Goal: Find specific page/section: Find specific page/section

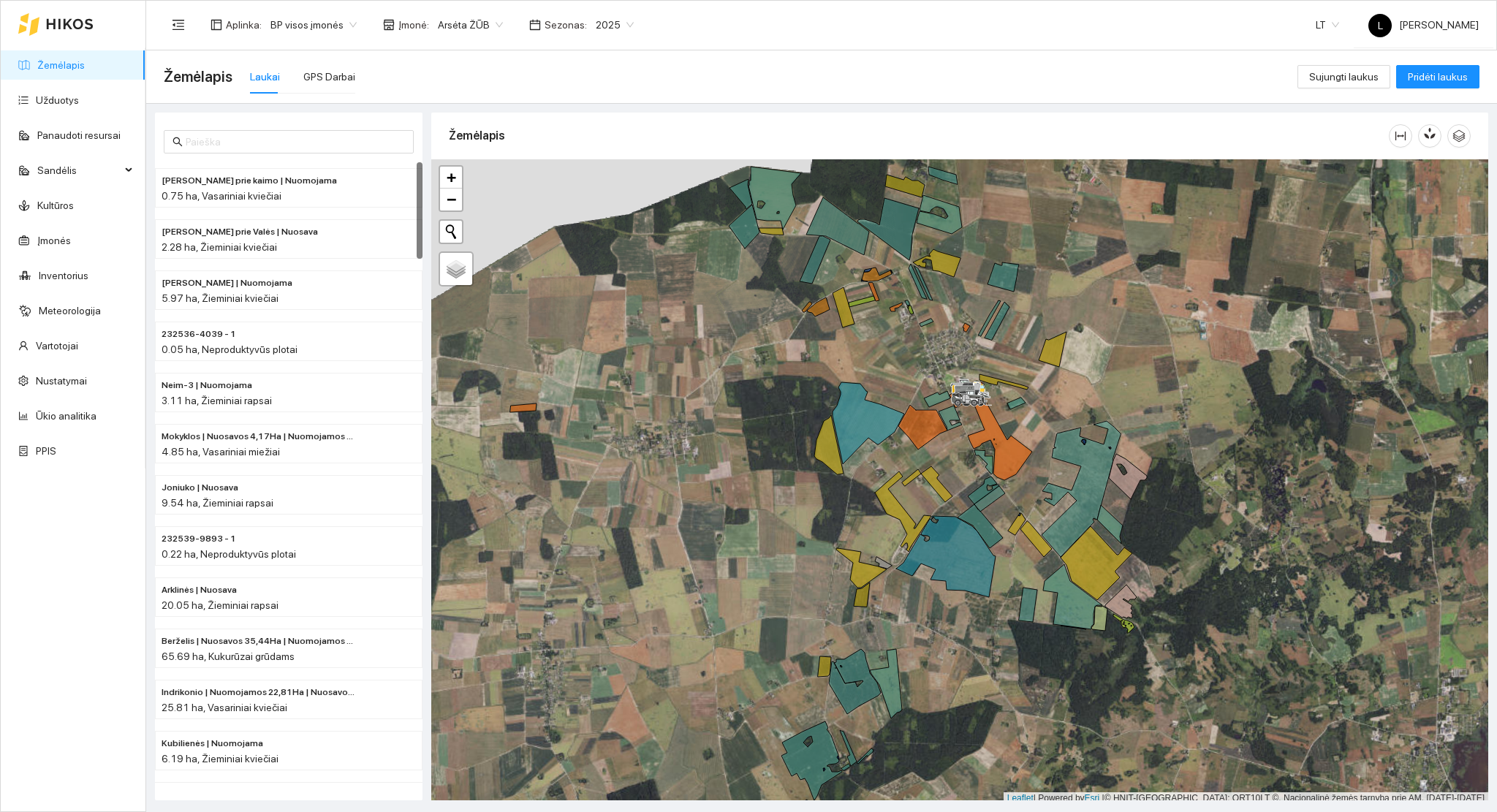
click at [55, 23] on icon at bounding box center [70, 24] width 48 height 11
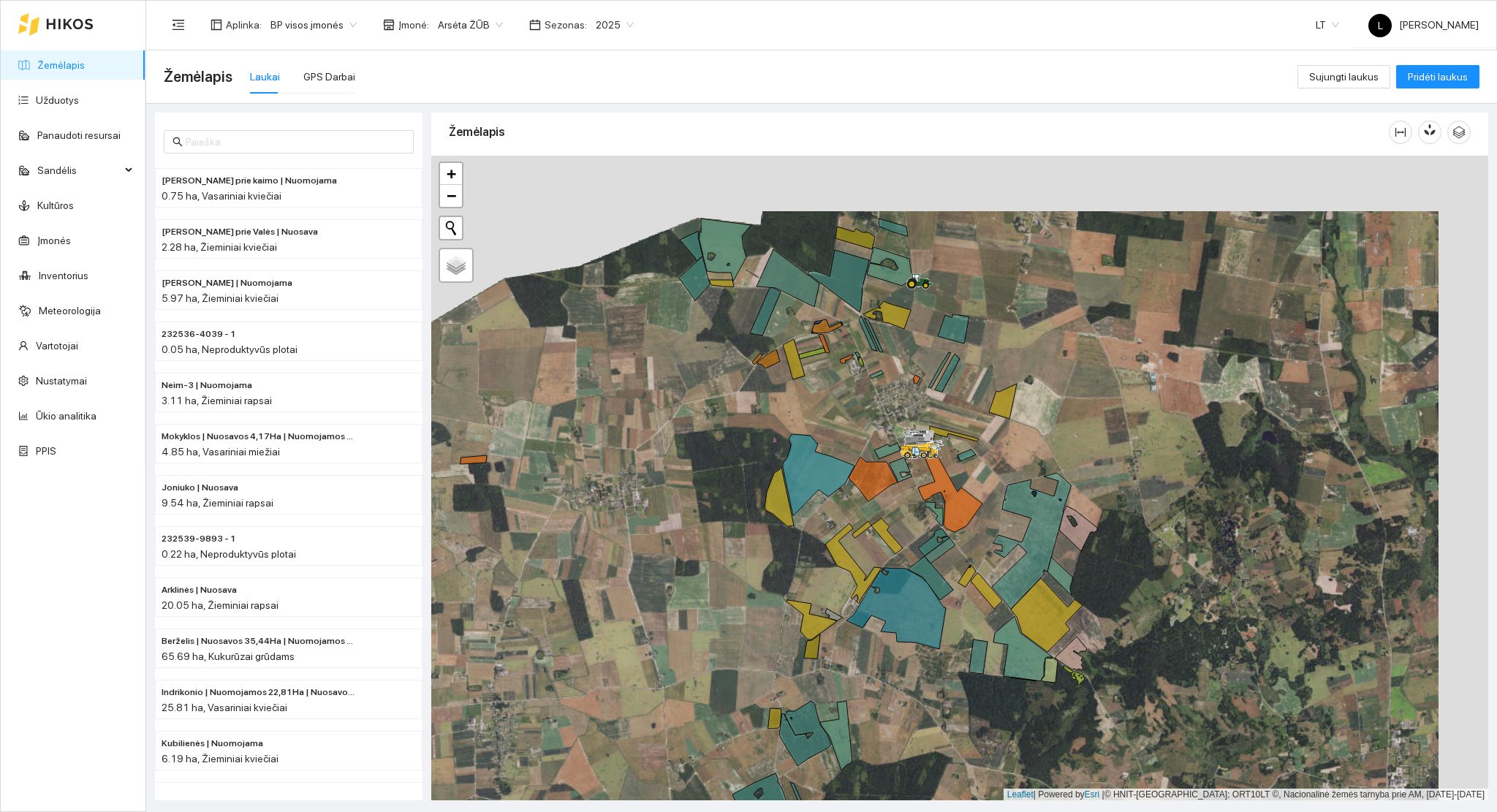
click at [1003, 354] on div at bounding box center [959, 479] width 1057 height 646
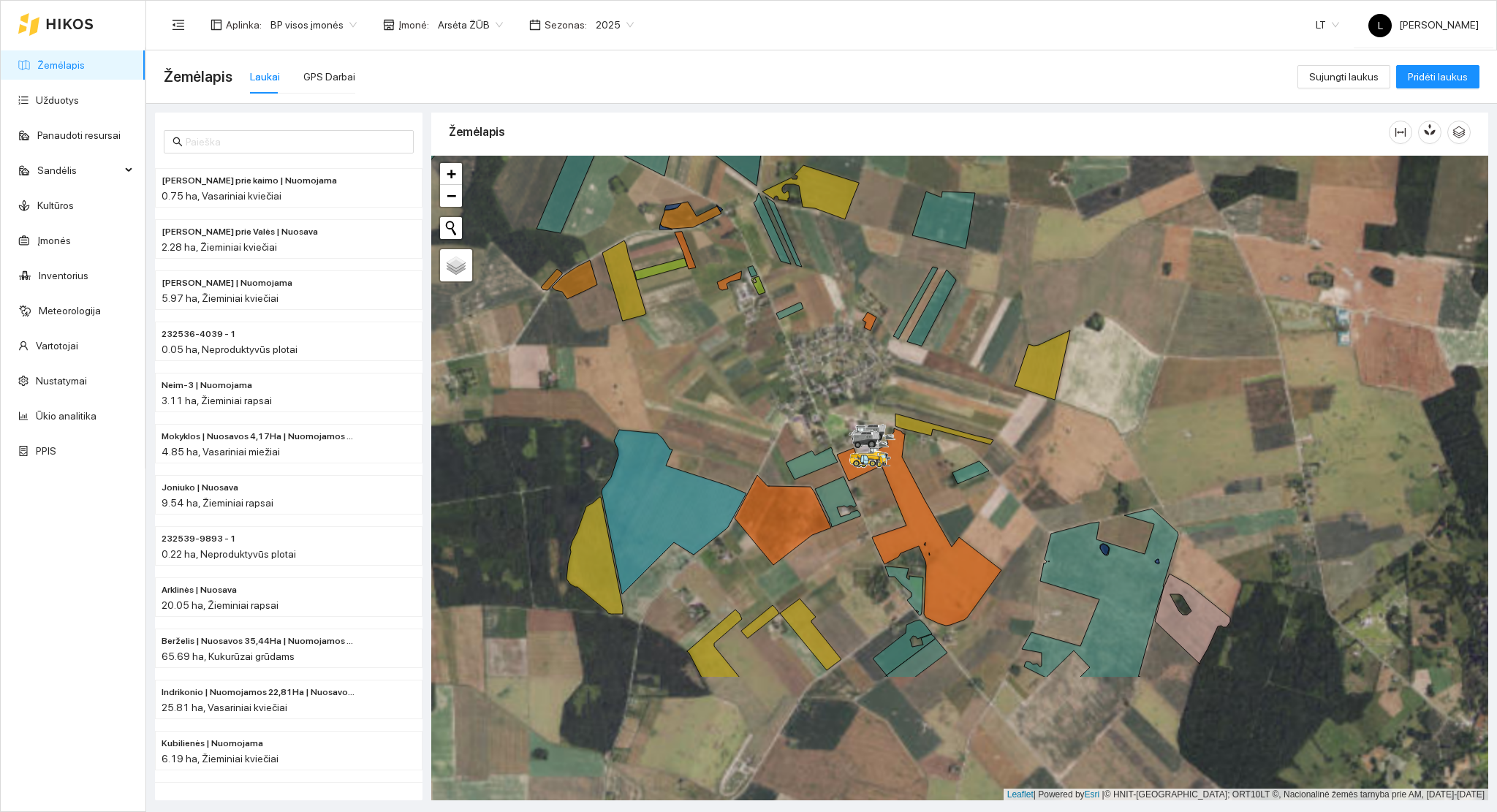
drag, startPoint x: 823, startPoint y: 303, endPoint x: 871, endPoint y: 185, distance: 127.4
click at [874, 136] on div "Žemėlapis" at bounding box center [959, 453] width 1057 height 688
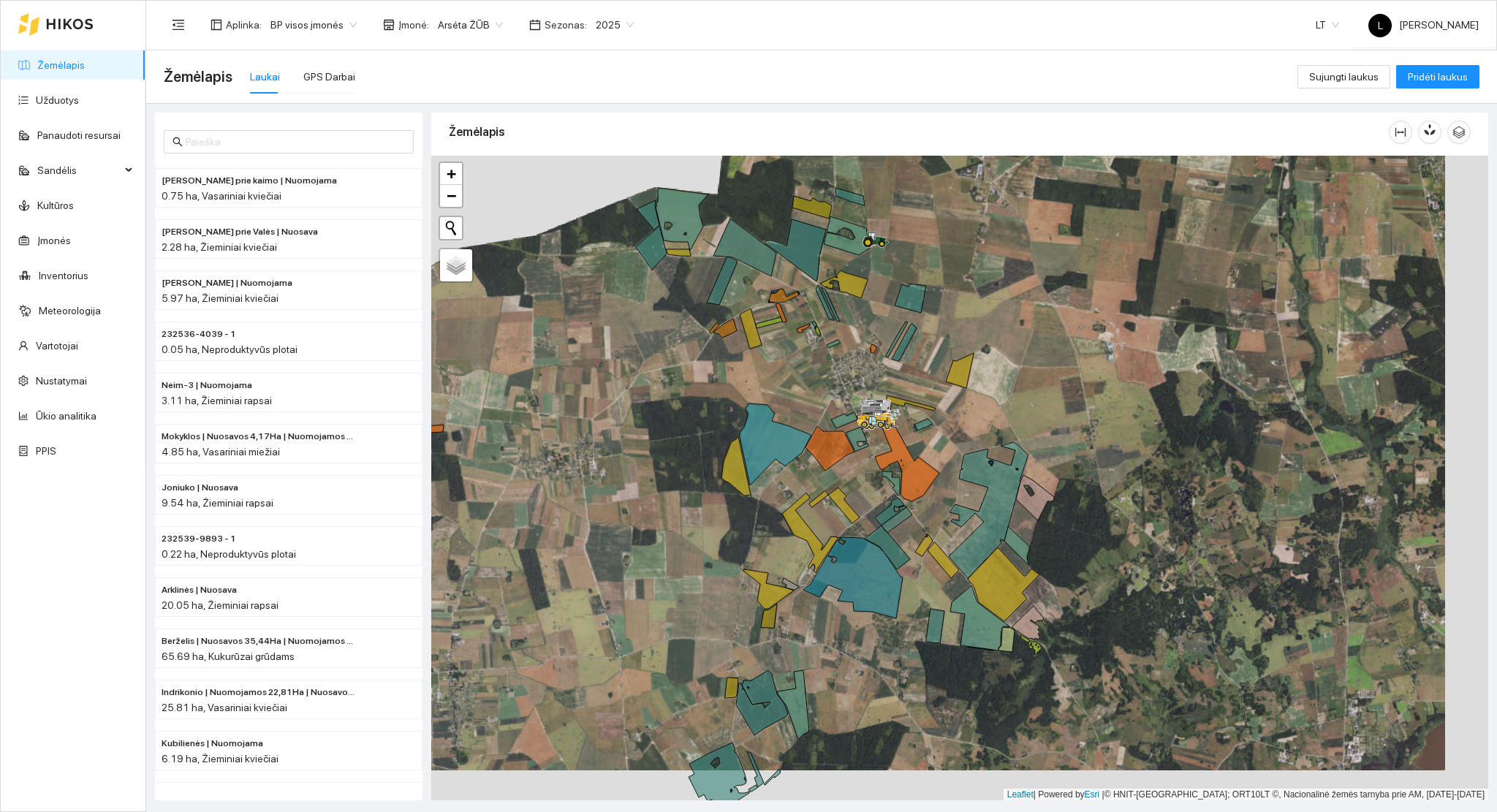
drag, startPoint x: 944, startPoint y: 406, endPoint x: 945, endPoint y: 565, distance: 159.0
click at [946, 577] on div at bounding box center [959, 479] width 1057 height 646
